Goal: Information Seeking & Learning: Learn about a topic

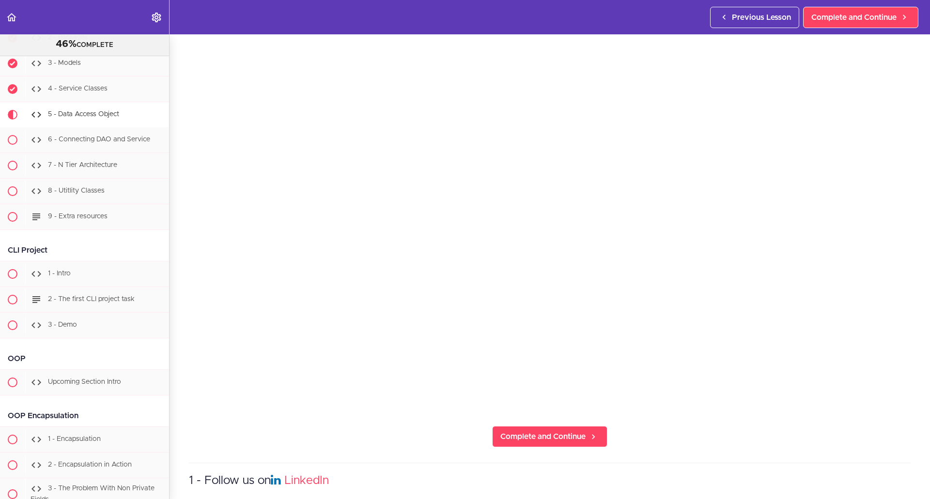
scroll to position [74, 0]
click at [557, 433] on span "Complete and Continue" at bounding box center [542, 437] width 85 height 12
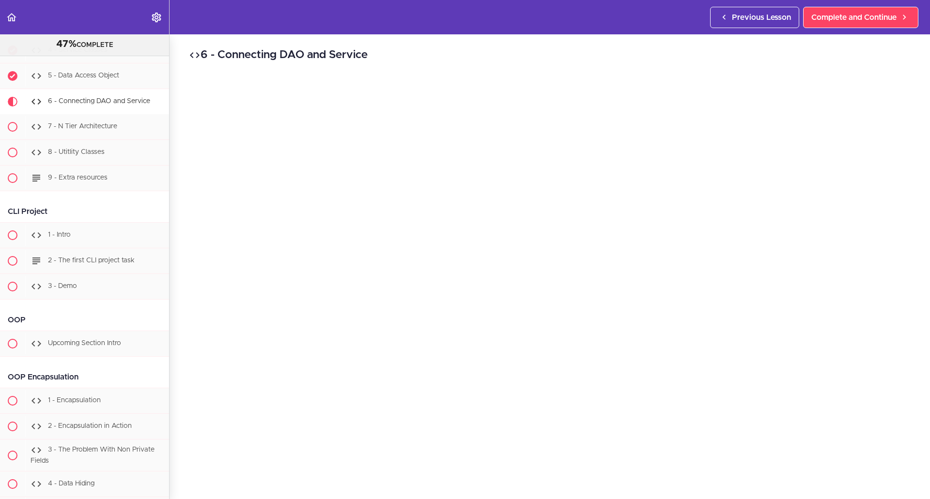
scroll to position [5279, 0]
drag, startPoint x: 192, startPoint y: 114, endPoint x: 110, endPoint y: 110, distance: 82.4
click at [110, 88] on div "5 - Data Access Object" at bounding box center [97, 76] width 144 height 21
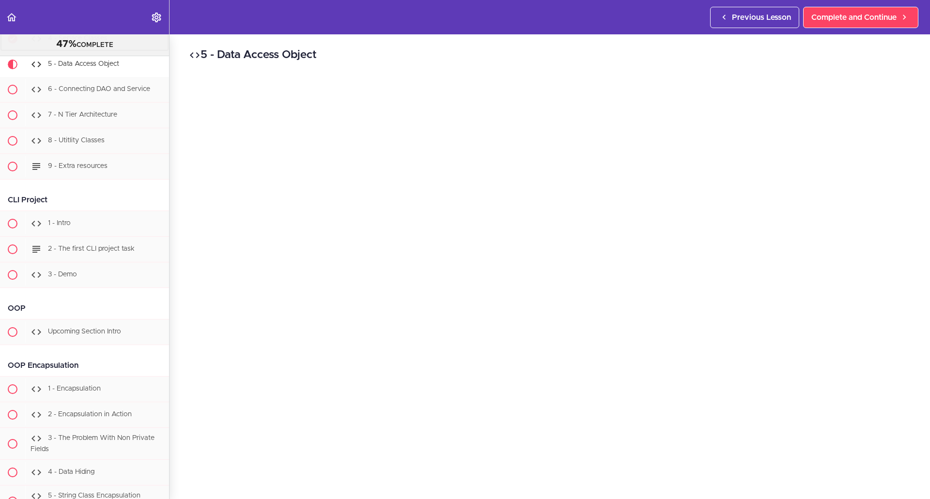
click at [103, 91] on ul "1 - Intro 2 - Packages 3 - Models" at bounding box center [84, 64] width 169 height 231
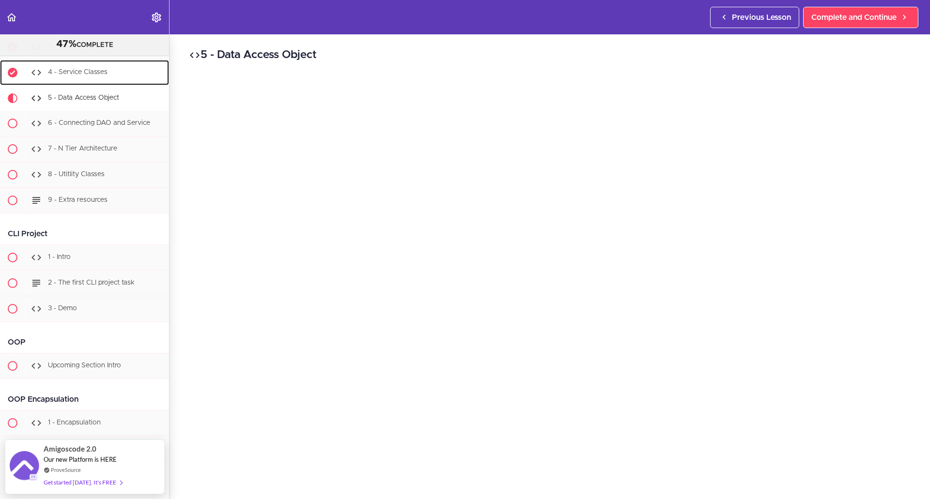
click at [107, 85] on link "4 - Service Classes" at bounding box center [84, 72] width 169 height 25
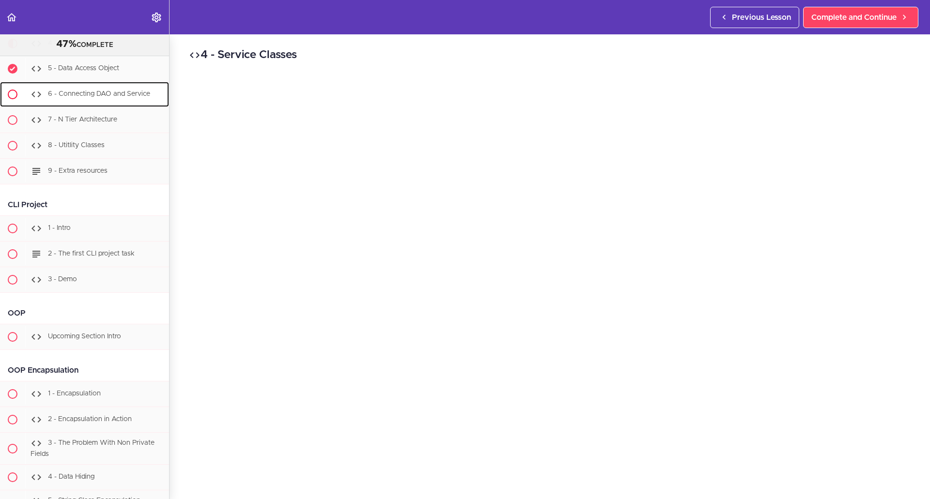
click at [132, 105] on div "6 - Connecting DAO and Service" at bounding box center [97, 94] width 144 height 21
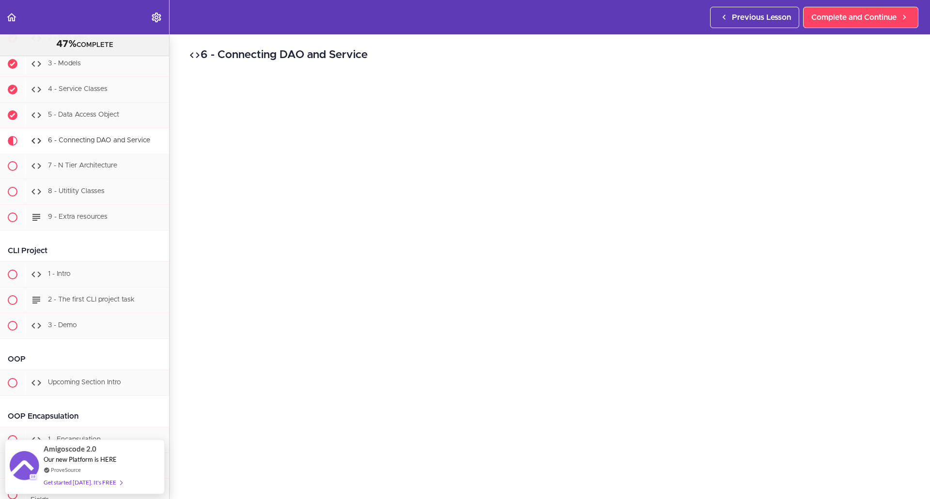
scroll to position [5232, 0]
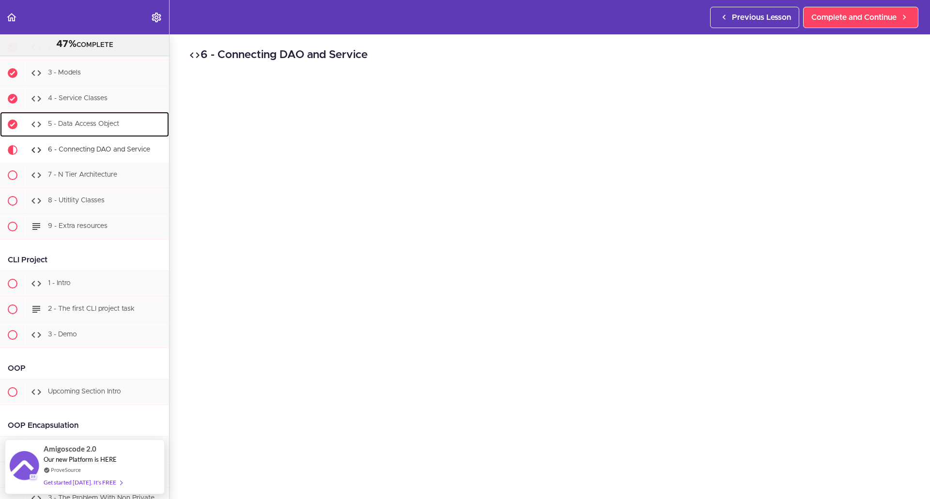
click at [88, 137] on link "5 - Data Access Object" at bounding box center [84, 124] width 169 height 25
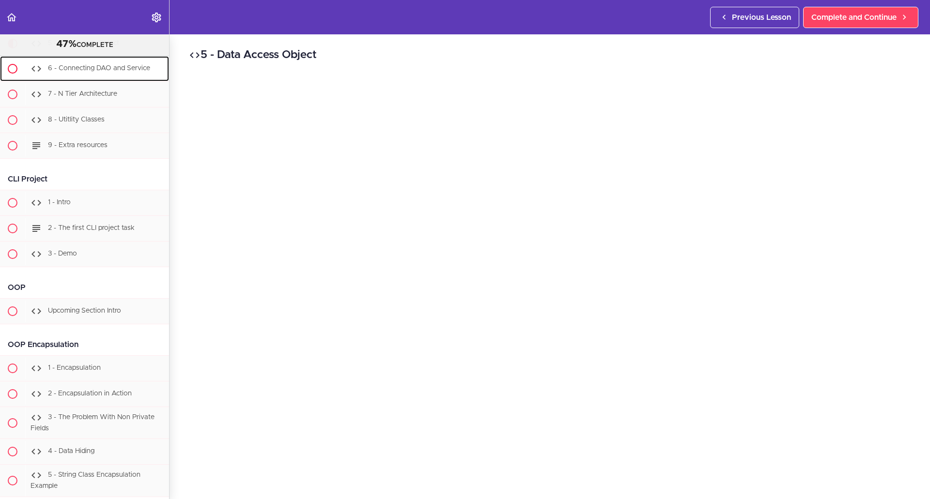
click at [118, 79] on div "6 - Connecting DAO and Service" at bounding box center [97, 68] width 144 height 21
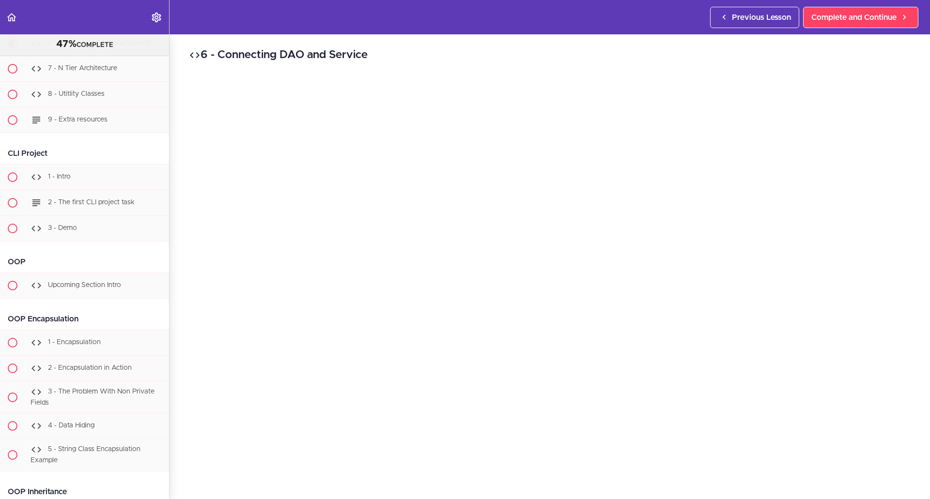
scroll to position [5326, 0]
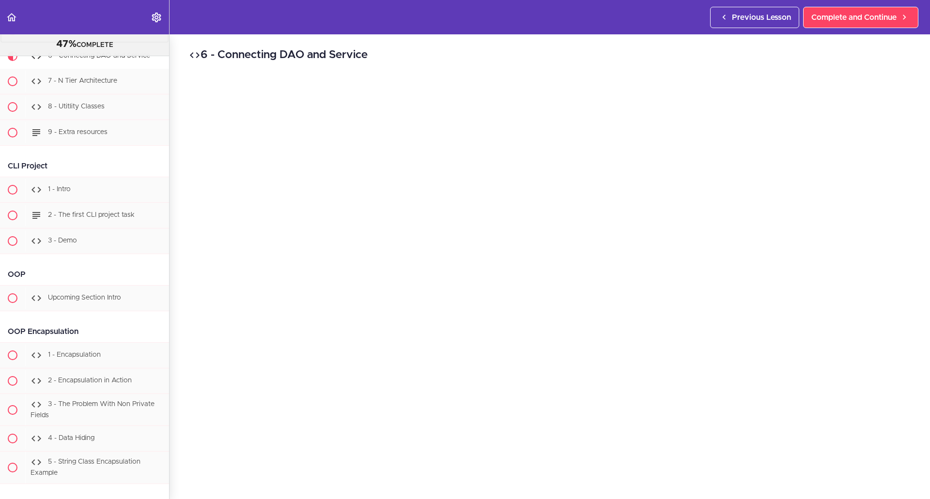
click at [111, 33] on span "5 - Data Access Object" at bounding box center [83, 30] width 71 height 7
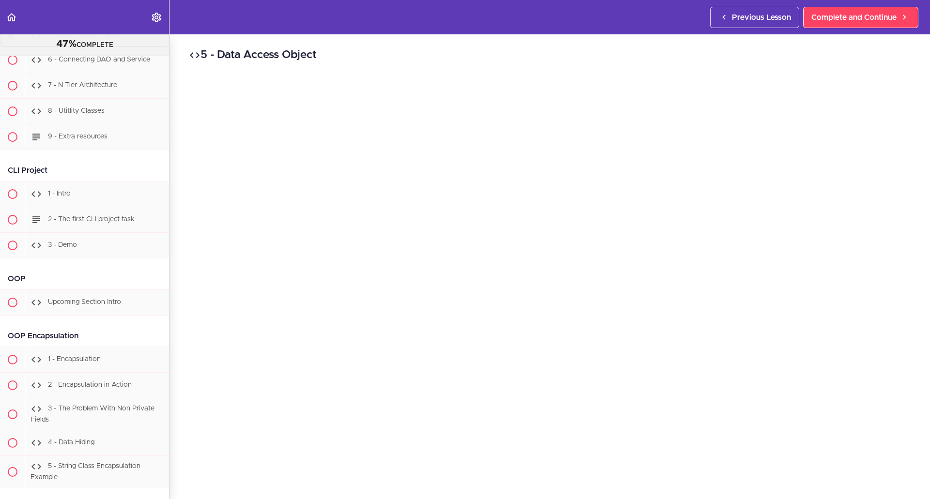
scroll to position [5313, 0]
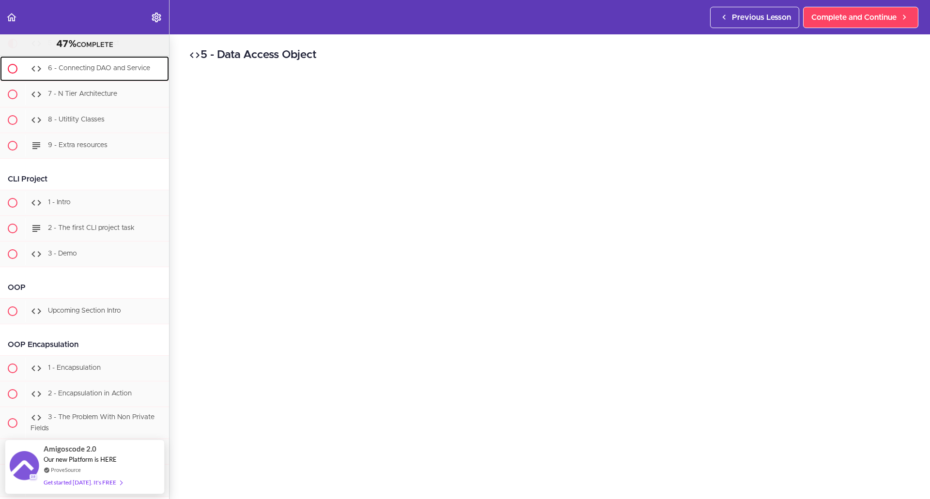
click at [78, 72] on span "6 - Connecting DAO and Service" at bounding box center [99, 68] width 102 height 7
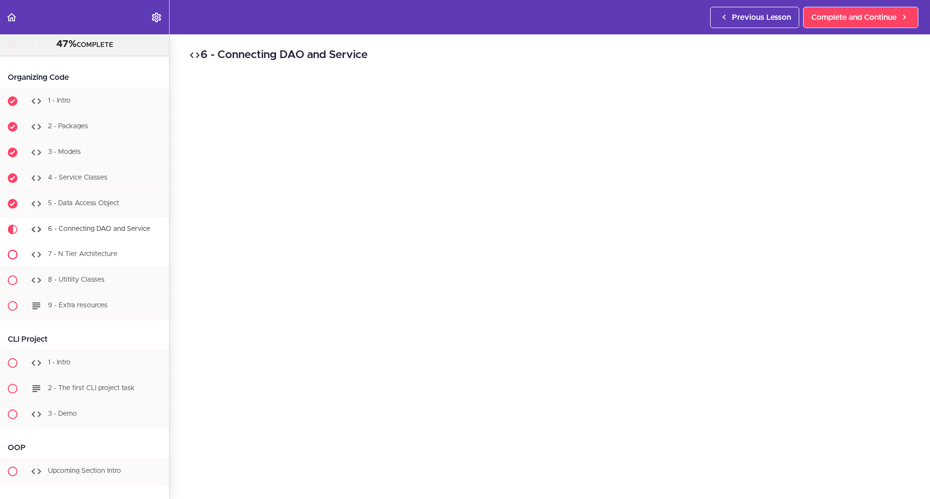
scroll to position [5126, 0]
